Goal: Information Seeking & Learning: Understand process/instructions

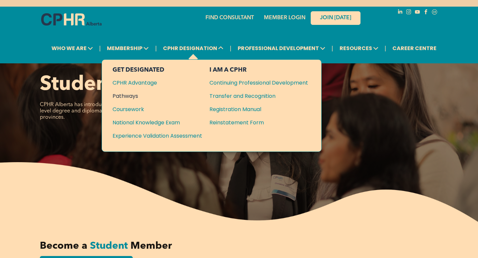
click at [132, 99] on div "Pathways" at bounding box center [153, 96] width 81 height 8
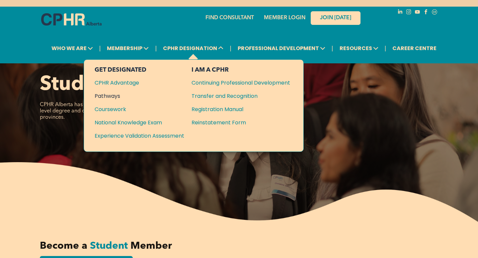
click at [116, 95] on div "Pathways" at bounding box center [135, 96] width 81 height 8
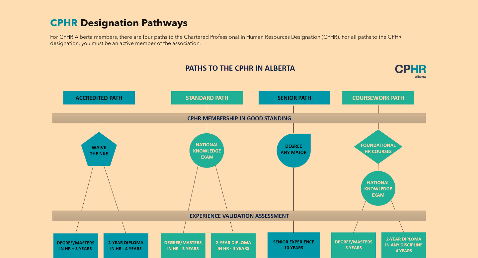
scroll to position [474, 0]
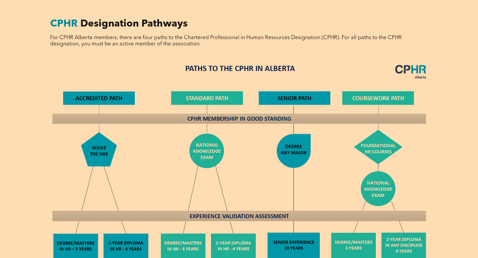
click at [380, 143] on img at bounding box center [239, 174] width 385 height 231
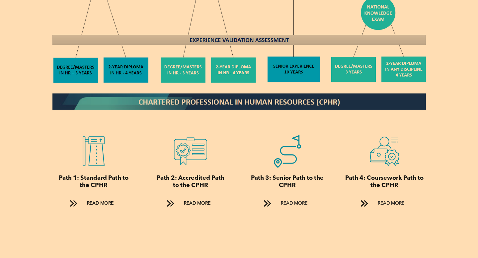
scroll to position [652, 0]
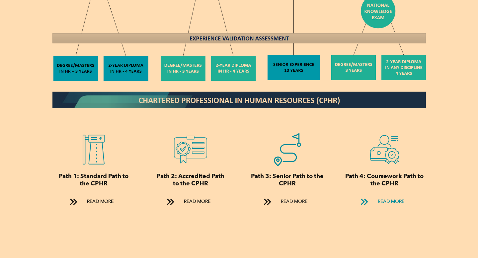
click at [373, 196] on link "READ MORE" at bounding box center [384, 202] width 57 height 12
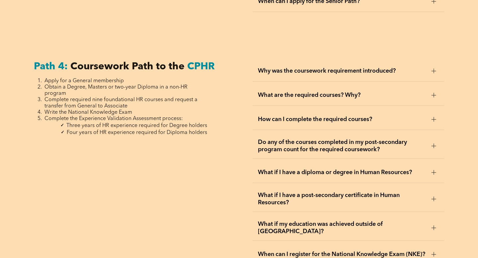
scroll to position [1973, 0]
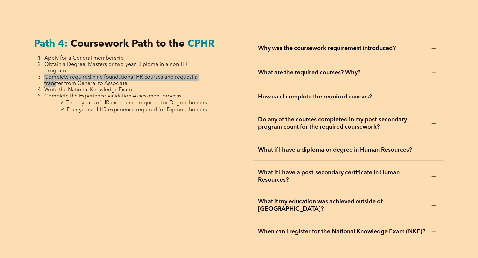
drag, startPoint x: 44, startPoint y: 65, endPoint x: 55, endPoint y: 72, distance: 13.3
click at [55, 75] on span "Complete required nine foundational HR courses and request a transfer from Gene…" at bounding box center [120, 81] width 153 height 12
click at [305, 69] on span "What are the required courses? Why?" at bounding box center [342, 72] width 168 height 7
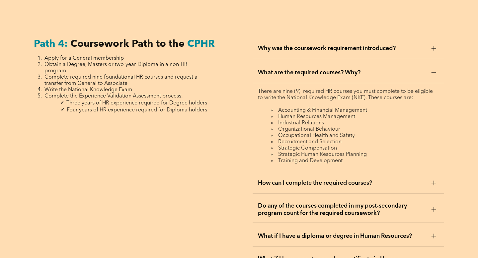
click at [312, 180] on span "How can I complete the required courses?" at bounding box center [342, 183] width 168 height 7
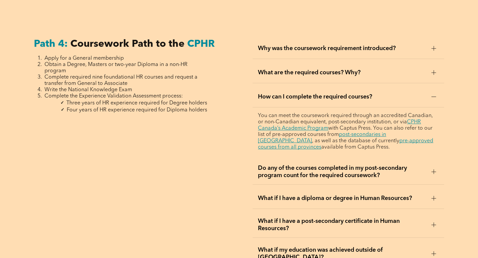
click at [313, 166] on div "Do any of the courses completed in my post-secondary program count for the requ…" at bounding box center [348, 172] width 191 height 26
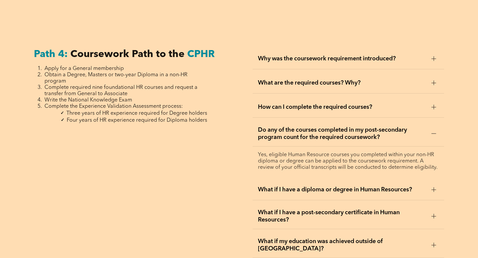
scroll to position [1959, 0]
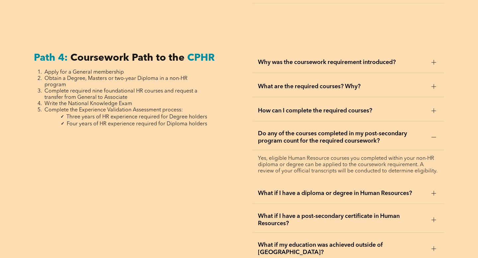
click at [303, 107] on span "How can I complete the required courses?" at bounding box center [342, 110] width 168 height 7
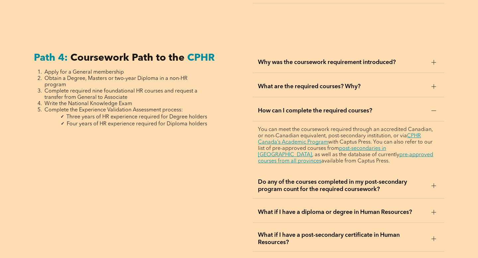
click at [301, 83] on span "What are the required courses? Why?" at bounding box center [342, 86] width 168 height 7
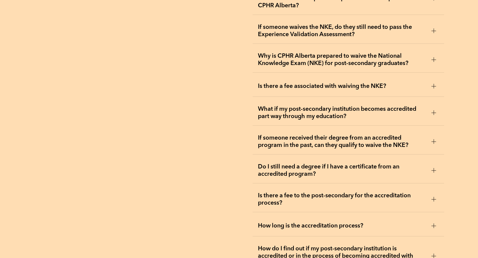
scroll to position [1295, 0]
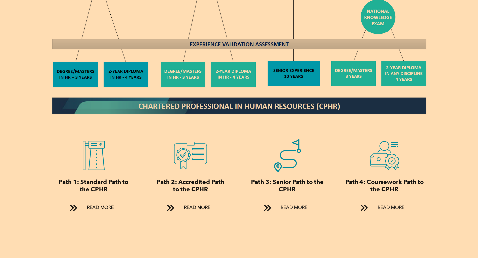
scroll to position [601, 0]
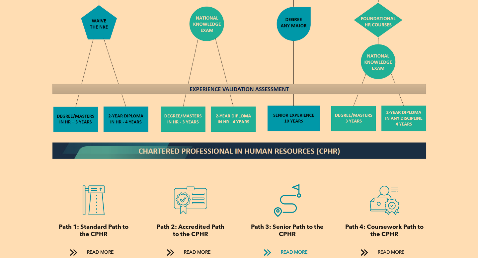
click at [292, 247] on span "READ MORE" at bounding box center [294, 253] width 31 height 12
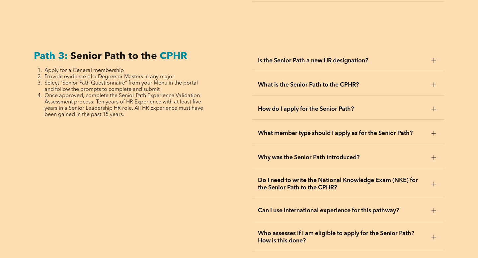
scroll to position [1672, 0]
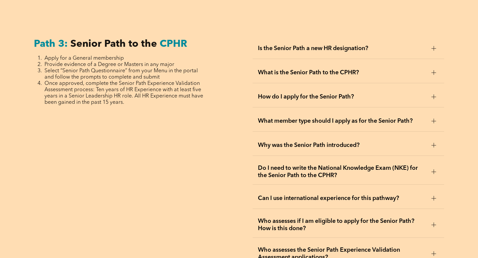
click at [294, 142] on span "Why was the Senior Path introduced?" at bounding box center [342, 145] width 168 height 7
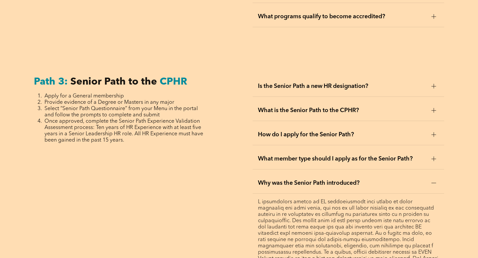
scroll to position [1626, 0]
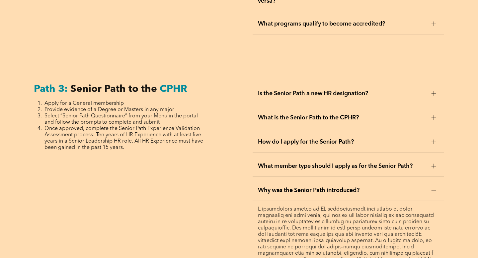
click at [302, 114] on span "What is the Senior Path to the CPHR?" at bounding box center [342, 117] width 168 height 7
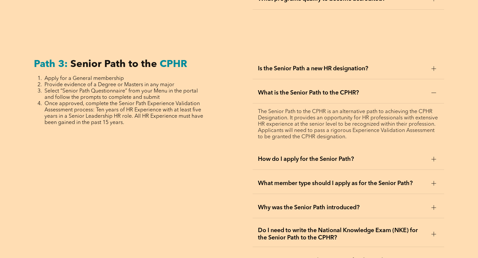
scroll to position [1654, 0]
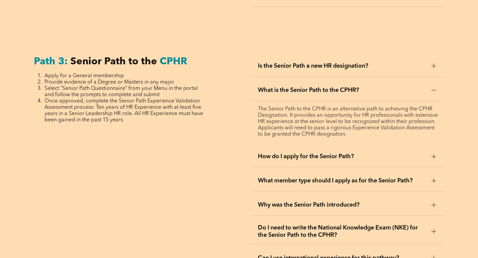
click at [293, 177] on span "What member type should I apply as for the Senior Path?" at bounding box center [342, 180] width 168 height 7
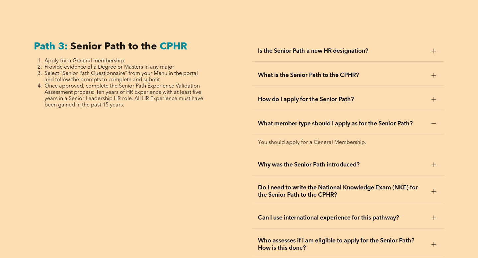
scroll to position [1674, 0]
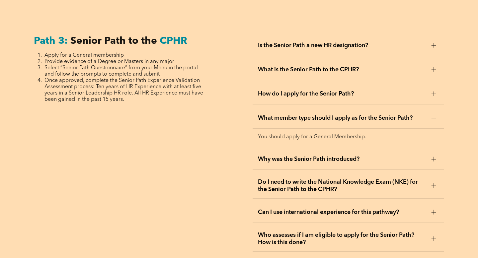
click at [292, 179] on span "Do I need to write the National Knowledge Exam (NKE) for the Senior Path to the…" at bounding box center [342, 186] width 168 height 15
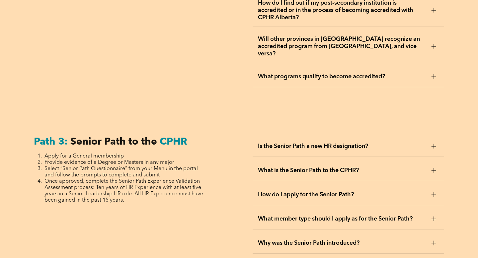
scroll to position [1537, 0]
